Goal: Task Accomplishment & Management: Complete application form

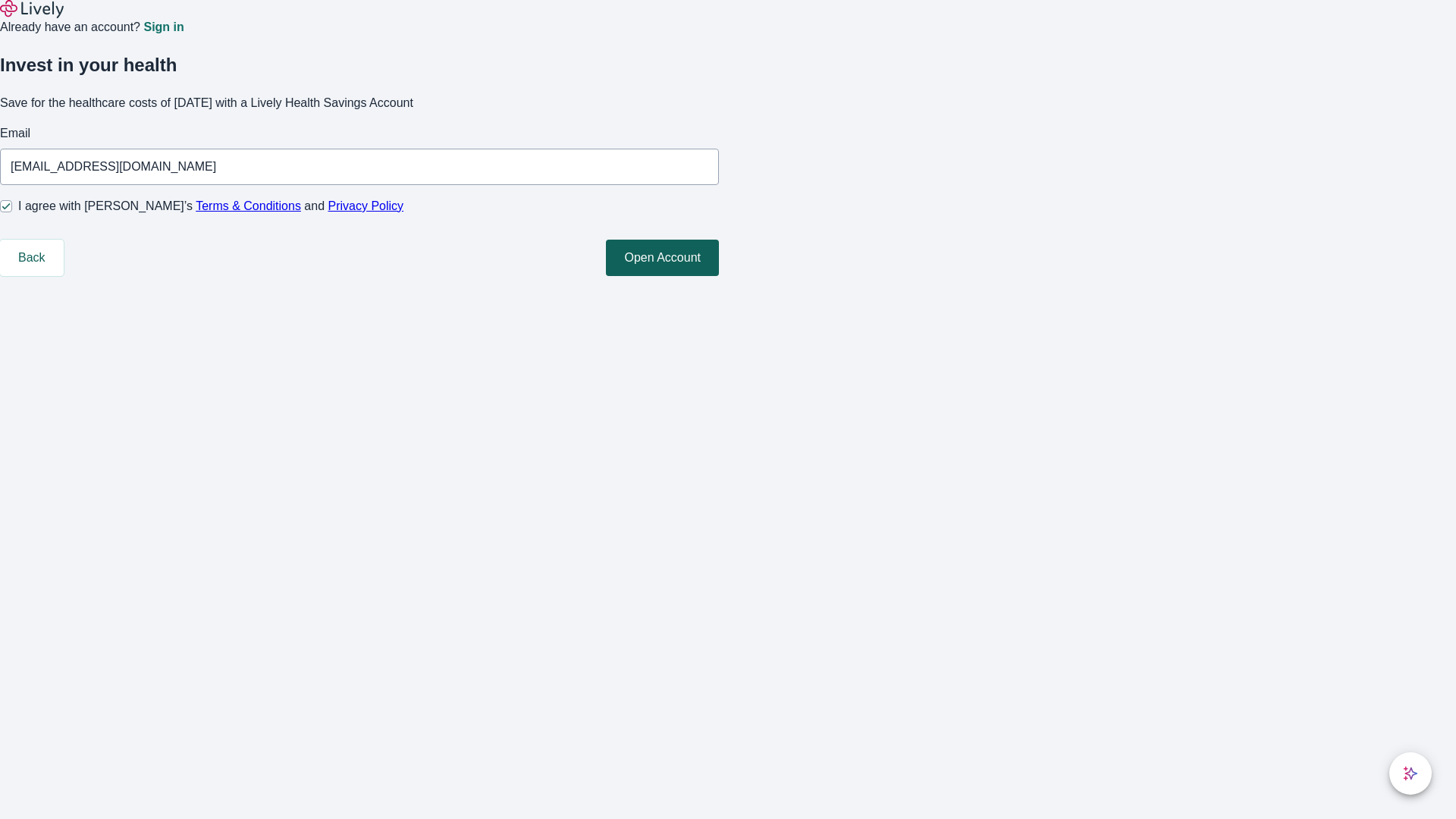
click at [719, 276] on button "Open Account" at bounding box center [662, 257] width 113 height 37
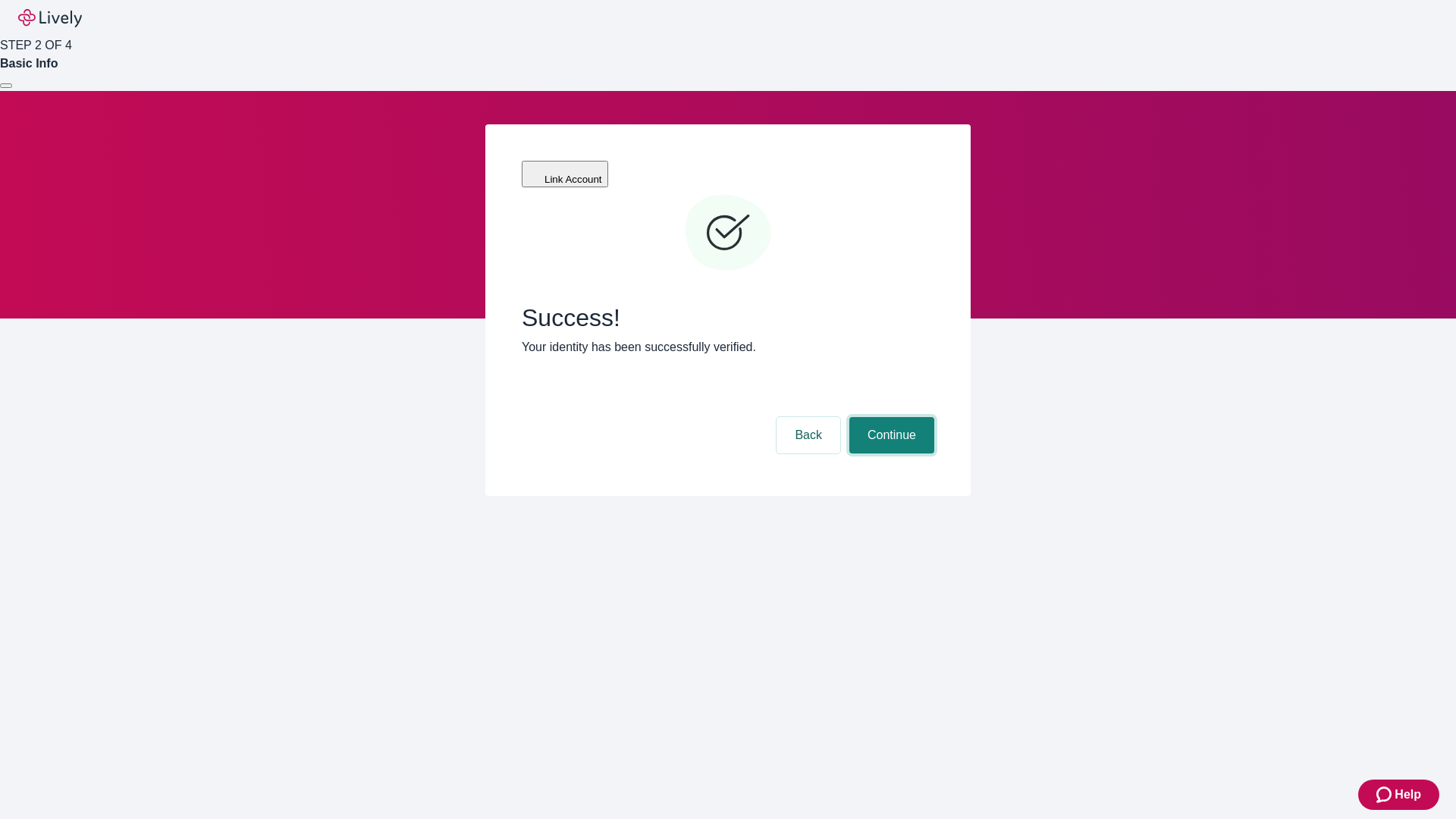
click at [890, 417] on button "Continue" at bounding box center [892, 435] width 85 height 37
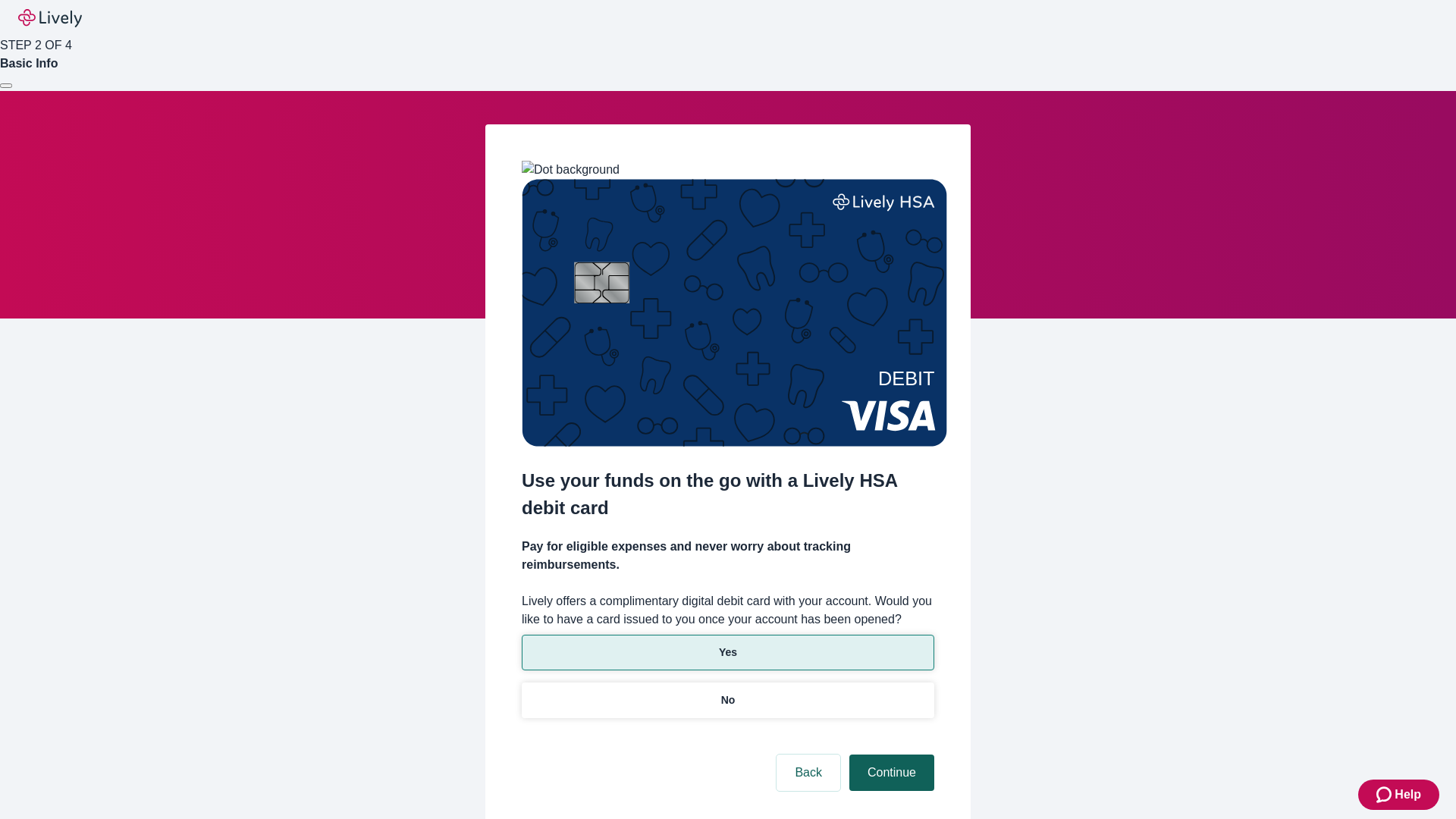
click at [727, 645] on p "Yes" at bounding box center [728, 652] width 18 height 16
click at [890, 754] on button "Continue" at bounding box center [892, 772] width 85 height 37
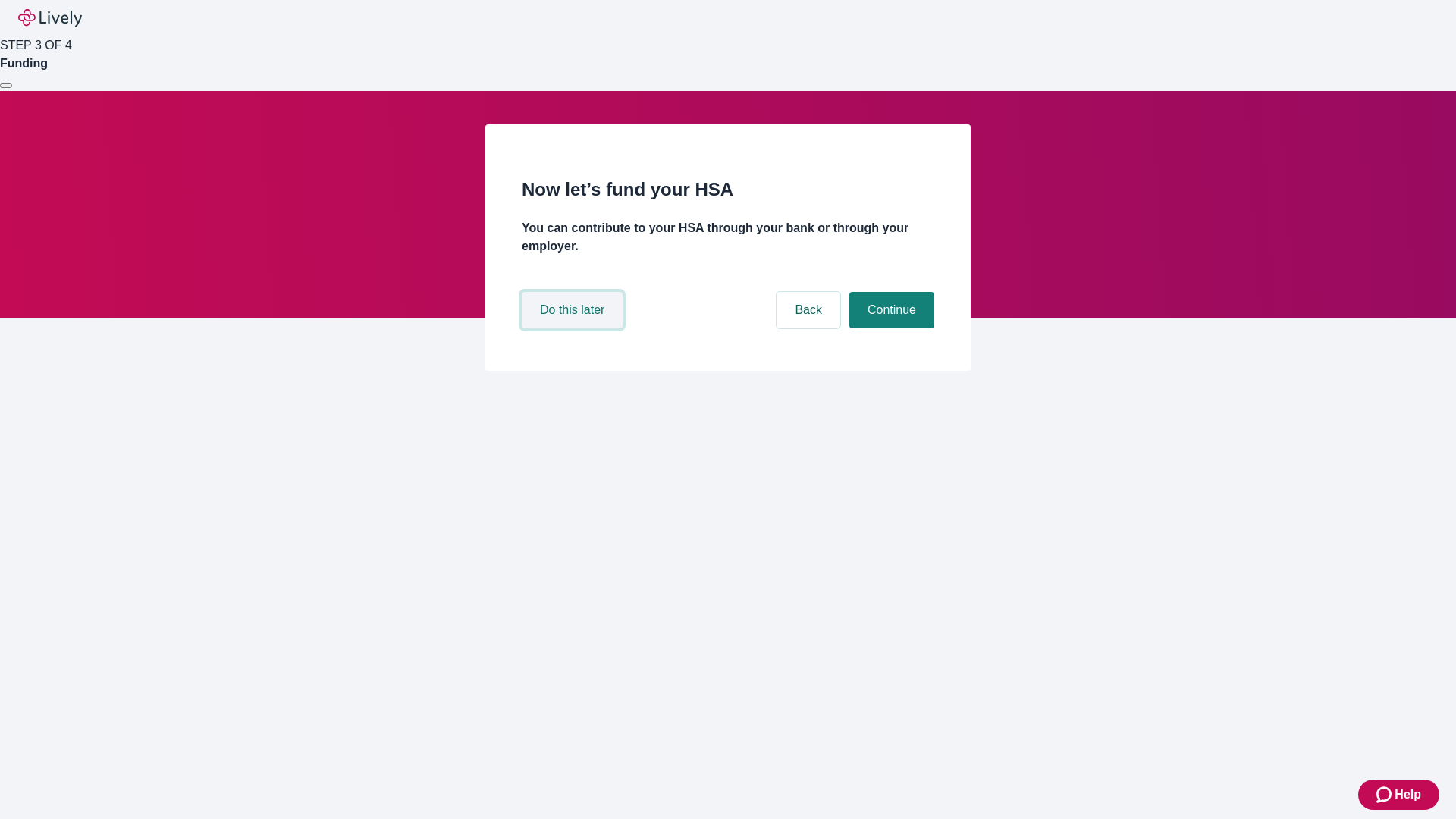
click at [574, 329] on button "Do this later" at bounding box center [572, 310] width 101 height 37
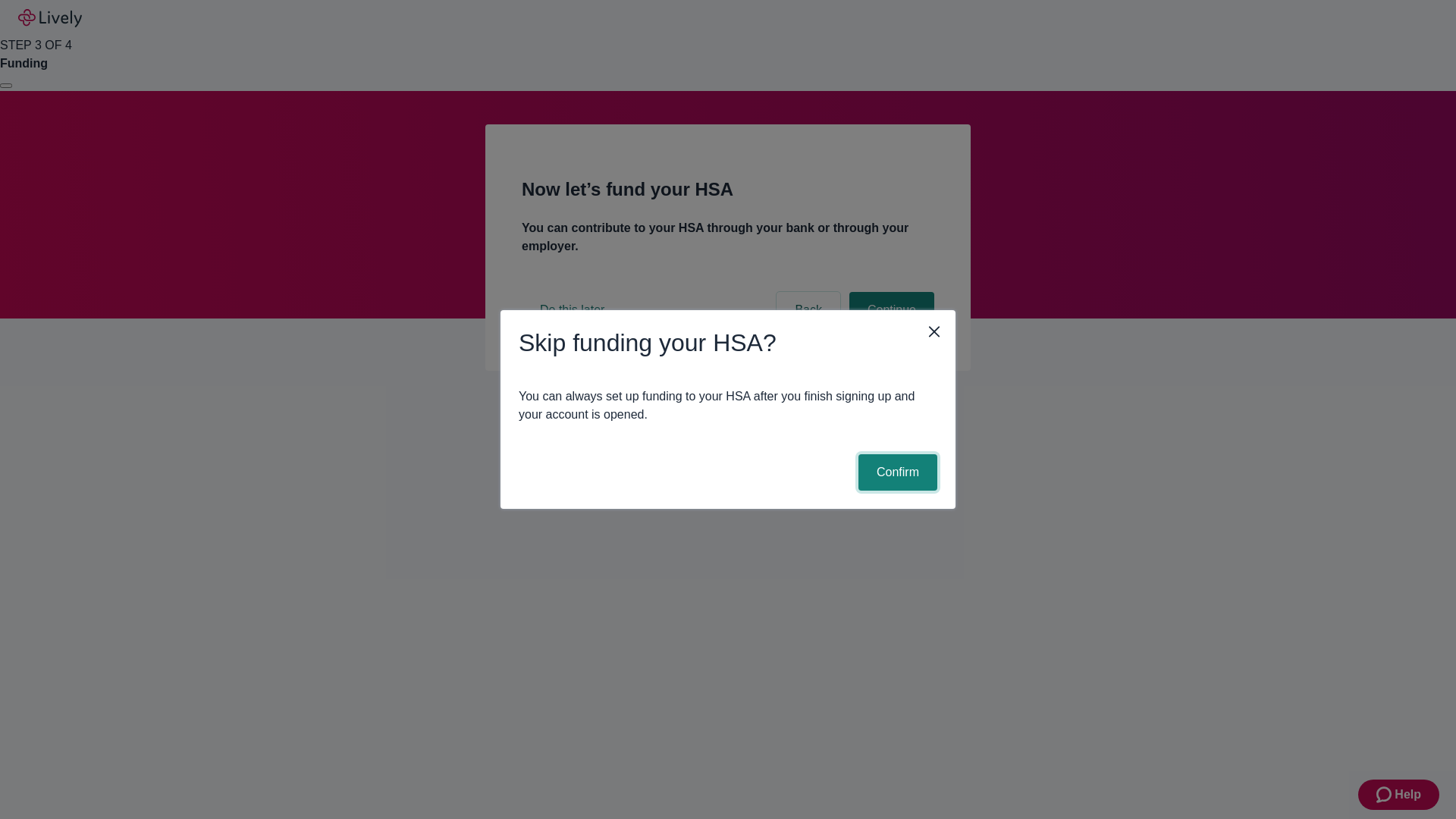
click at [896, 472] on button "Confirm" at bounding box center [897, 472] width 79 height 37
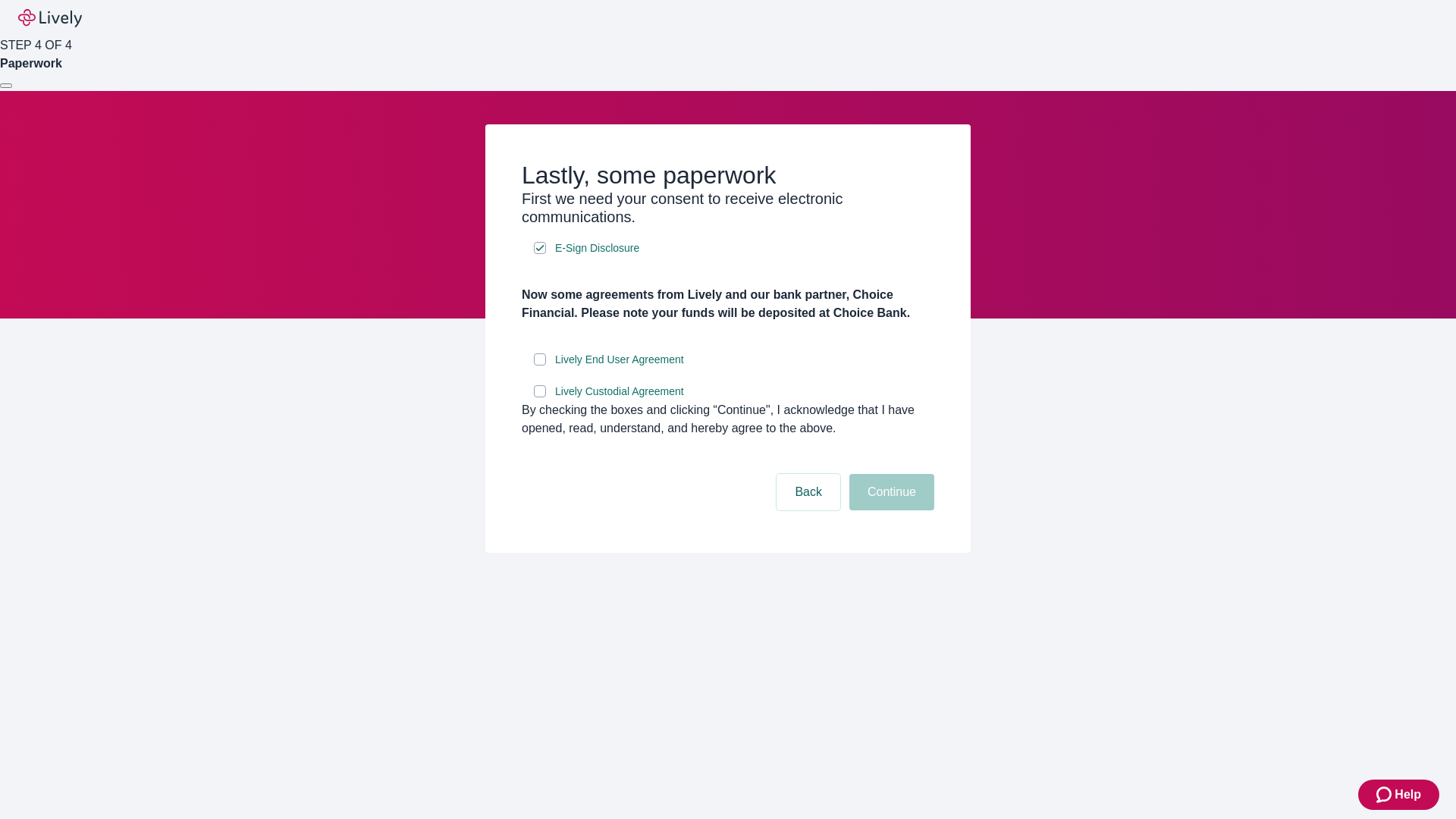
click at [540, 365] on input "Lively End User Agreement" at bounding box center [540, 360] width 13 height 13
checkbox input "true"
click at [540, 397] on input "Lively Custodial Agreement" at bounding box center [540, 391] width 13 height 13
checkbox input "true"
click at [890, 510] on button "Continue" at bounding box center [892, 492] width 85 height 37
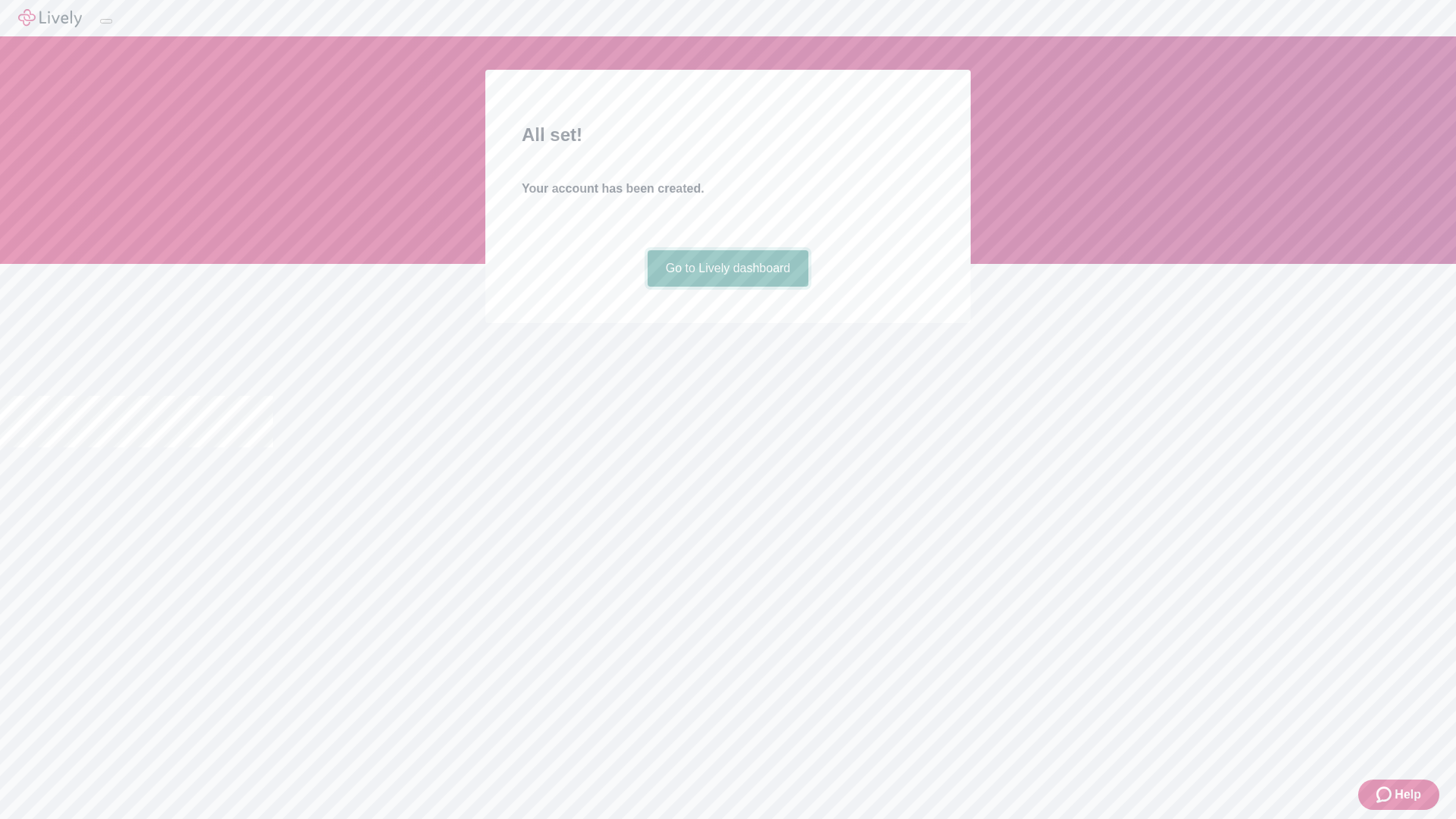
click at [727, 286] on link "Go to Lively dashboard" at bounding box center [728, 268] width 161 height 37
